Goal: Find specific page/section: Find specific page/section

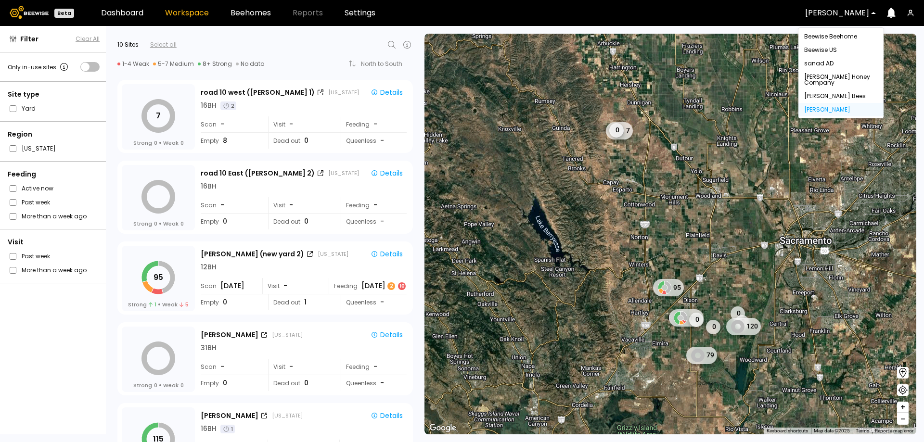
click at [819, 11] on div at bounding box center [837, 13] width 64 height 9
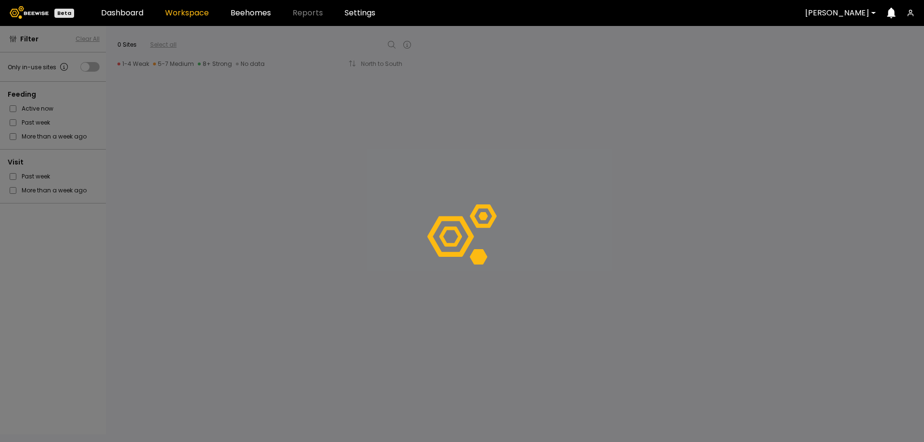
click at [832, 12] on div at bounding box center [837, 13] width 64 height 9
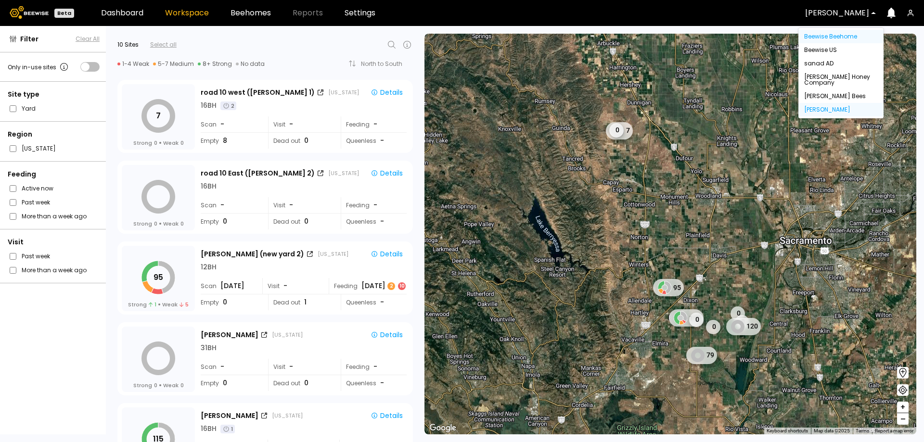
click at [830, 36] on div "Beewise Beehome" at bounding box center [841, 37] width 74 height 6
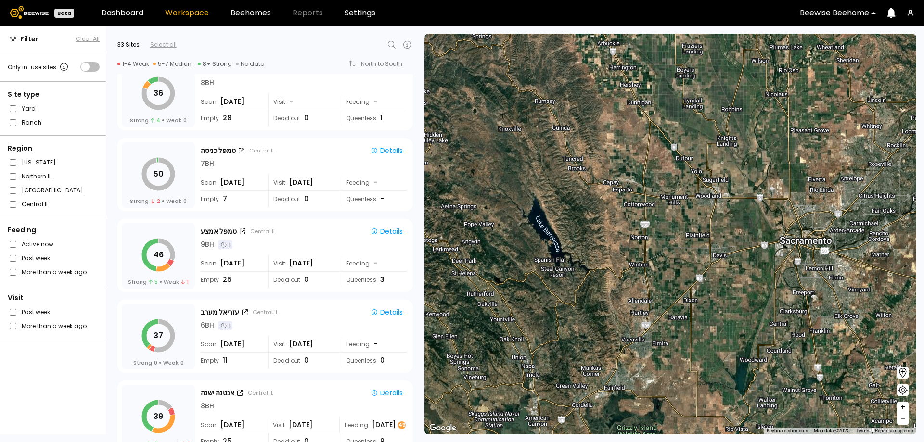
scroll to position [1154, 0]
click at [286, 245] on div "9 BH 1" at bounding box center [304, 244] width 206 height 10
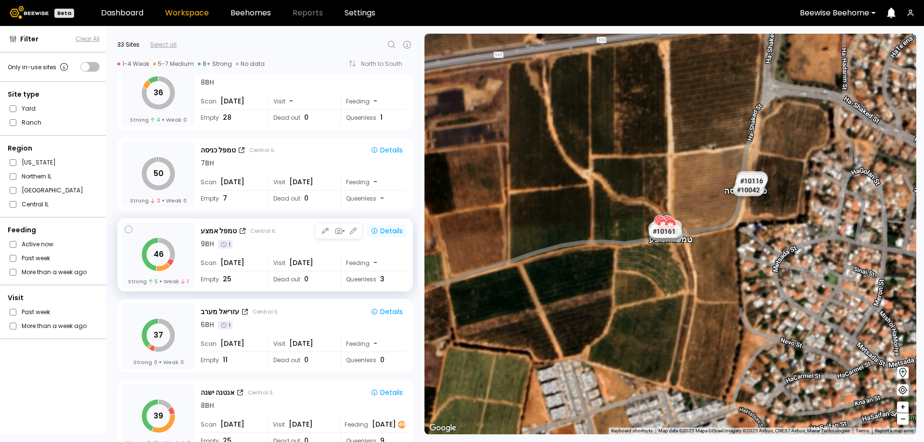
click at [387, 228] on div "Details" at bounding box center [386, 231] width 32 height 9
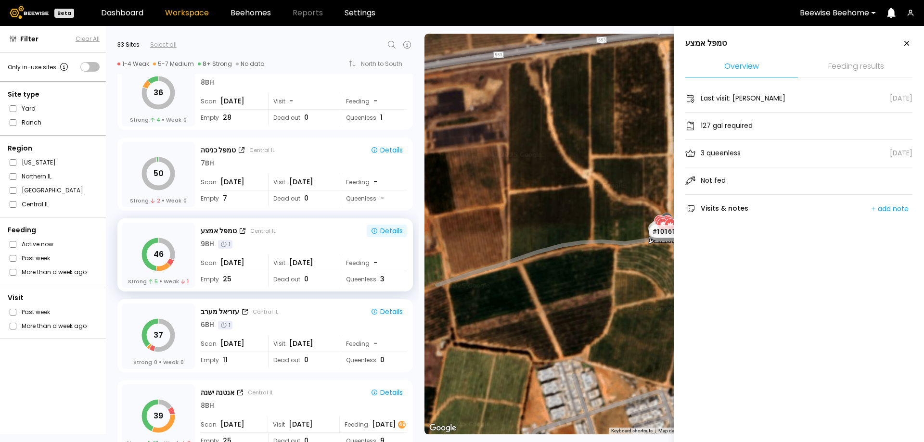
click at [904, 45] on icon at bounding box center [906, 44] width 12 height 12
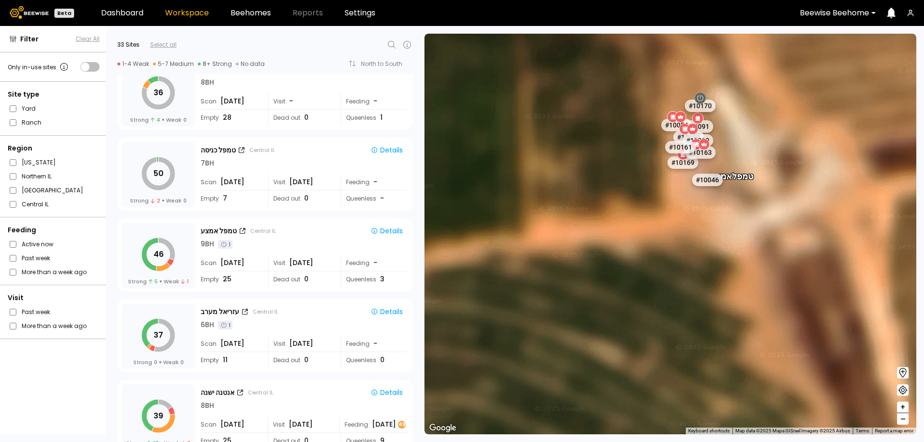
click at [598, 220] on div "# 10067 # 10108 # 10146 # 10154 # 10212 טמפל אמצע # 10115 # 10056 # 10164 # 100…" at bounding box center [670, 234] width 492 height 401
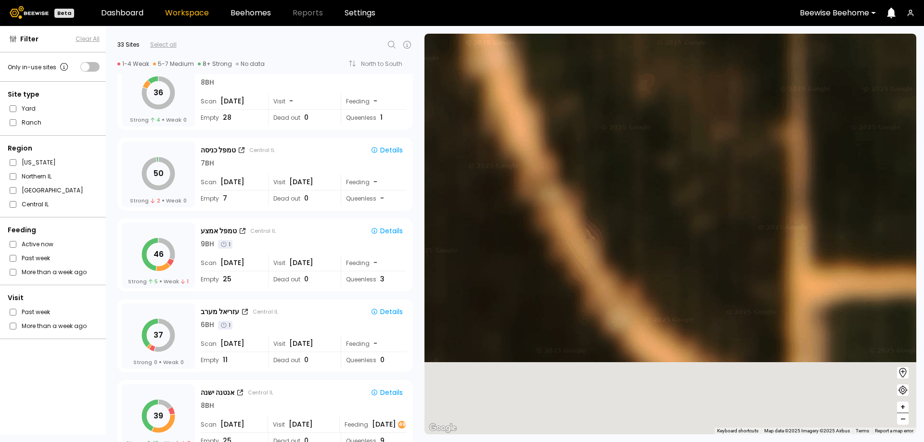
drag, startPoint x: 737, startPoint y: 249, endPoint x: 483, endPoint y: 26, distance: 337.8
click at [511, 27] on section "← Move left → Move right ↑ Move up ↓ Move down + Zoom in - Zoom out Home Jump l…" at bounding box center [673, 234] width 499 height 416
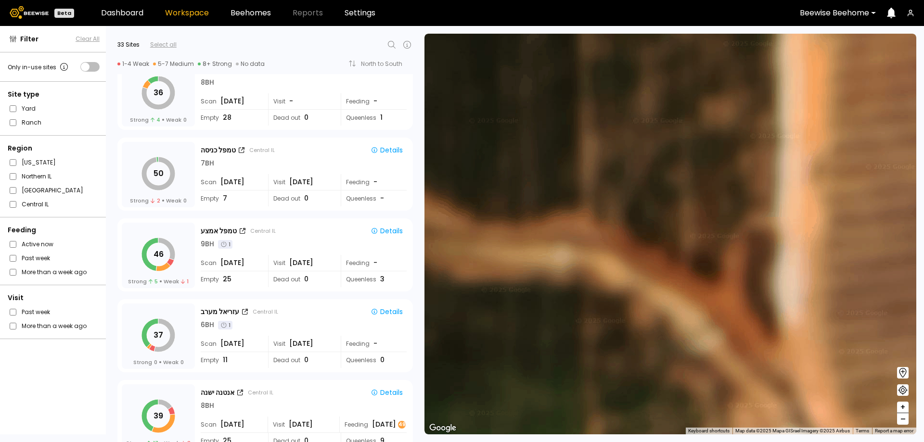
drag, startPoint x: 741, startPoint y: 145, endPoint x: 618, endPoint y: 128, distance: 123.8
click at [664, 135] on div "# 10067 # 10108 # 10146 # 10154 # 10212 # 10115 # 10056 # 10164 # 10057 # 10045…" at bounding box center [670, 234] width 492 height 401
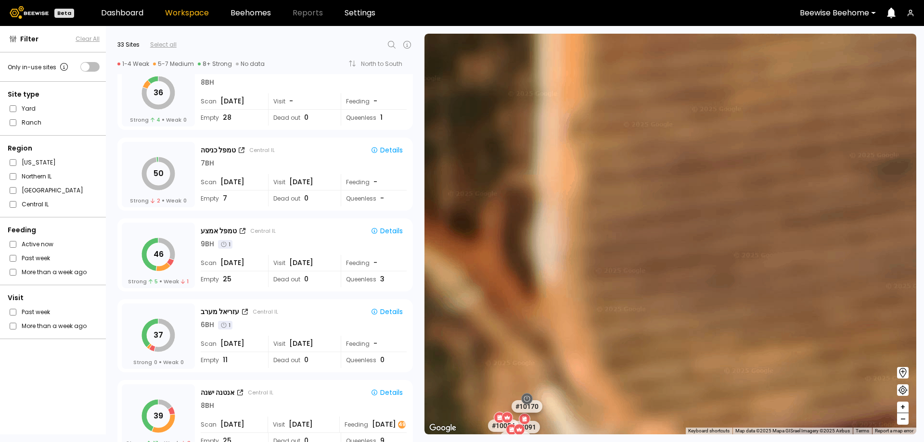
drag, startPoint x: 585, startPoint y: 331, endPoint x: 609, endPoint y: 195, distance: 138.1
click at [609, 192] on div "# 10067 # 10108 # 10146 # 10154 # 10212 # 10115 # 10056 # 10164 # 10057 # 10045…" at bounding box center [670, 234] width 492 height 401
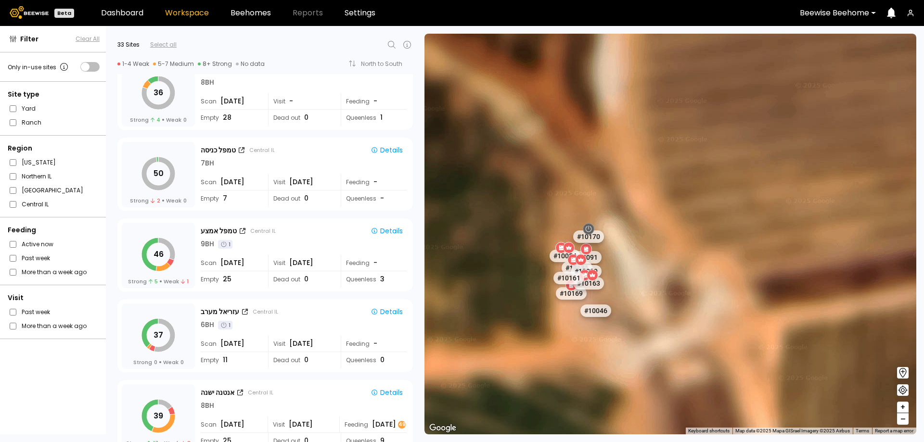
drag, startPoint x: 608, startPoint y: 292, endPoint x: 670, endPoint y: 122, distance: 180.6
click at [670, 122] on div "# 10067 # 10108 # 10146 # 10154 # 10212 # 10115 # 10056 # 10164 # 10057 # 10045…" at bounding box center [670, 234] width 492 height 401
